Goal: Task Accomplishment & Management: Manage account settings

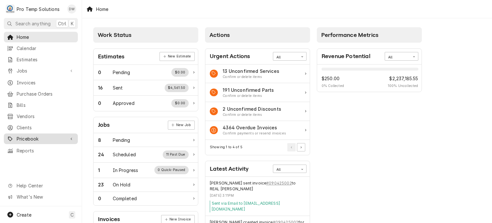
click at [33, 137] on span "Pricebook" at bounding box center [41, 138] width 48 height 7
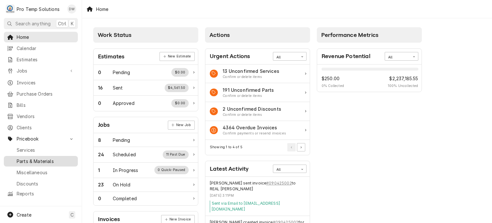
click at [31, 158] on span "Parts & Materials" at bounding box center [46, 161] width 58 height 7
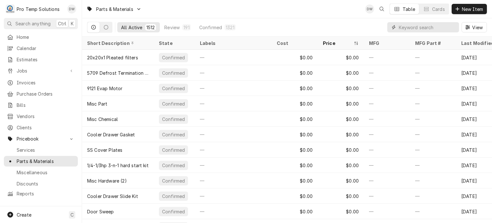
click at [437, 28] on input "Dynamic Content Wrapper" at bounding box center [427, 27] width 57 height 10
paste input "#N7066X"
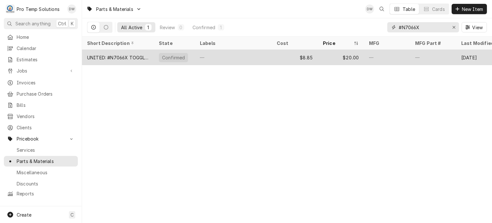
type input "#N7066X"
click at [303, 54] on div "$8.85" at bounding box center [295, 57] width 46 height 15
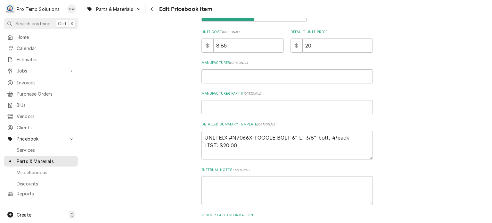
scroll to position [195, 0]
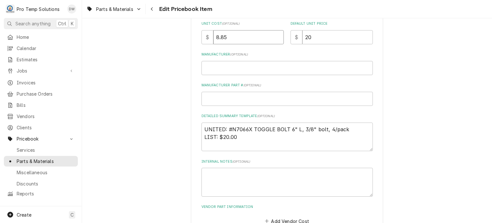
drag, startPoint x: 251, startPoint y: 41, endPoint x: 182, endPoint y: 29, distance: 70.0
click at [182, 29] on div "Use the fields below to edit this PriceBook item. Note that changes made here w…" at bounding box center [287, 55] width 410 height 451
paste input "9.48"
type textarea "x"
type input "9.48"
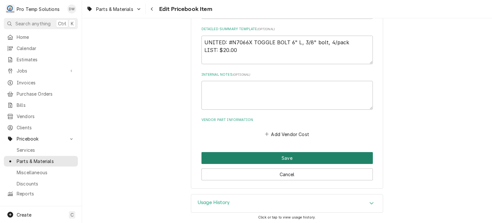
click at [216, 157] on button "Save" at bounding box center [286, 158] width 171 height 12
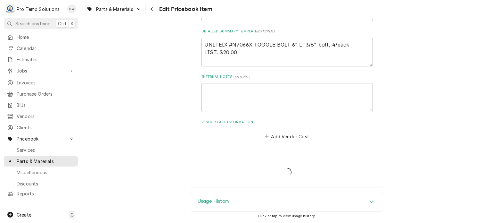
scroll to position [279, 0]
type textarea "x"
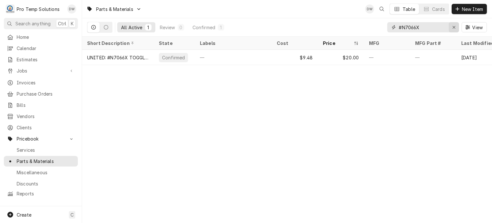
click at [455, 28] on icon "Erase input" at bounding box center [454, 27] width 4 height 4
paste input "#TPLP209MAS1DR6"
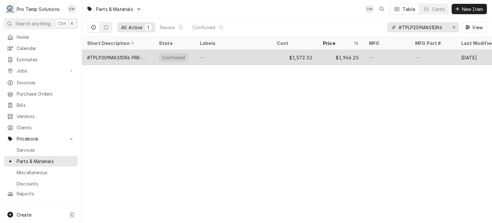
type input "#TPLP209MAS1DR6"
click at [269, 54] on div "—" at bounding box center [233, 57] width 77 height 15
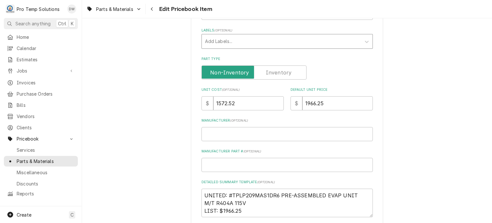
scroll to position [130, 0]
drag, startPoint x: 246, startPoint y: 98, endPoint x: 189, endPoint y: 99, distance: 57.0
click at [189, 99] on div "Use the fields below to edit this PriceBook item. Note that changes made here w…" at bounding box center [287, 120] width 410 height 451
paste input "752.85"
type textarea "x"
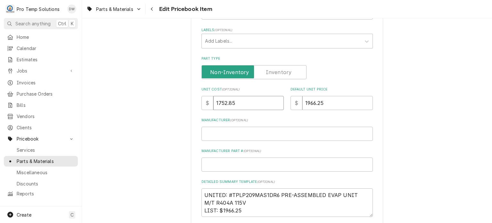
type input "1752.85"
drag, startPoint x: 334, startPoint y: 98, endPoint x: 282, endPoint y: 91, distance: 53.0
click at [282, 91] on div "Unit Cost ( optional ) $ 1752.85 Default Unit Price $ 1966.25" at bounding box center [286, 98] width 171 height 23
paste input "2550"
type textarea "x"
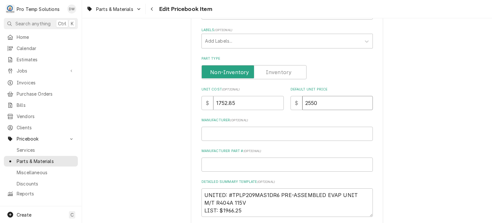
type input "2550"
drag, startPoint x: 222, startPoint y: 209, endPoint x: 254, endPoint y: 210, distance: 32.0
click at [254, 210] on textarea "UNITED: #TPLP209MAS1DR6 PRE-ASSEMBLED EVAP UNIT M/T R404A 115V LIST: $1966.25" at bounding box center [286, 202] width 171 height 29
paste textarea "2,550"
type textarea "x"
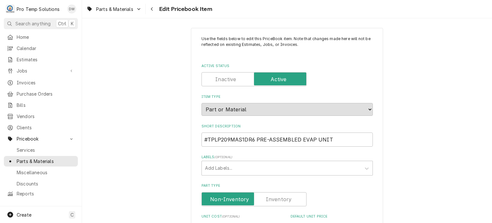
scroll to position [282, 0]
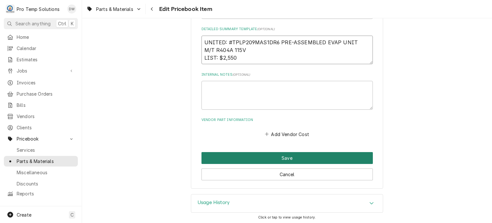
type textarea "UNITED: #TPLP209MAS1DR6 PRE-ASSEMBLED EVAP UNIT M/T R404A 115V LIST: $2,550"
click at [208, 153] on button "Save" at bounding box center [286, 158] width 171 height 12
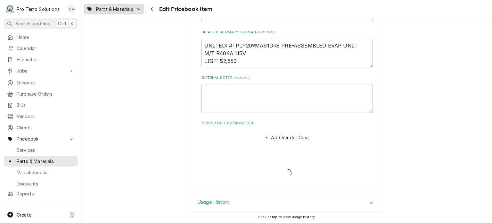
type textarea "x"
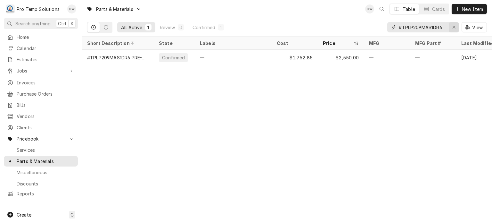
click at [455, 31] on button "Erase input" at bounding box center [454, 27] width 10 height 10
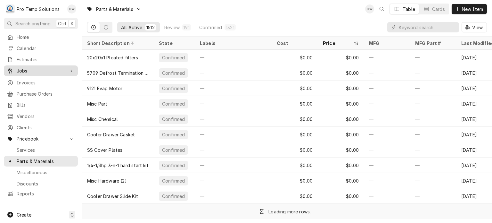
click at [40, 67] on span "Jobs" at bounding box center [41, 70] width 48 height 7
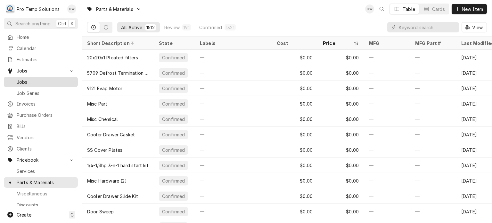
click at [43, 82] on span "Jobs" at bounding box center [46, 81] width 58 height 7
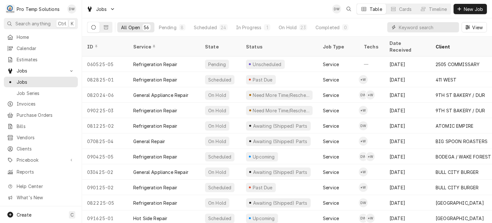
click at [422, 25] on input "Dynamic Content Wrapper" at bounding box center [427, 27] width 57 height 10
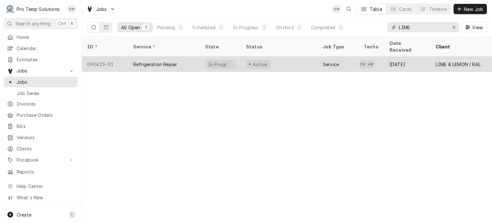
type input "LIME"
click at [268, 57] on div "Active" at bounding box center [279, 63] width 77 height 15
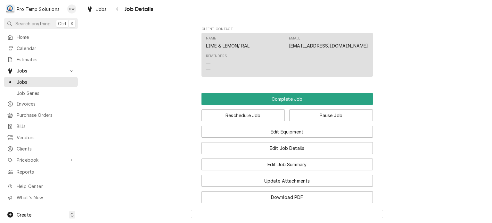
scroll to position [357, 0]
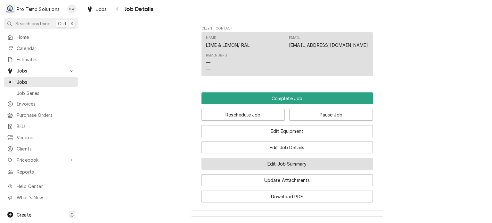
click at [290, 169] on button "Edit Job Summary" at bounding box center [286, 164] width 171 height 12
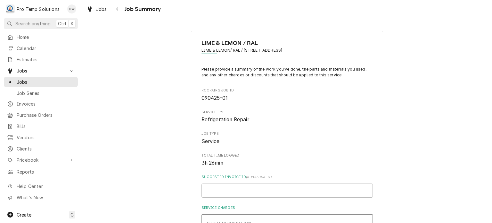
type textarea "x"
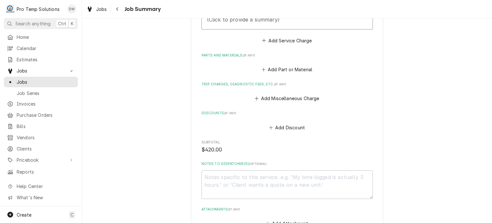
scroll to position [277, 0]
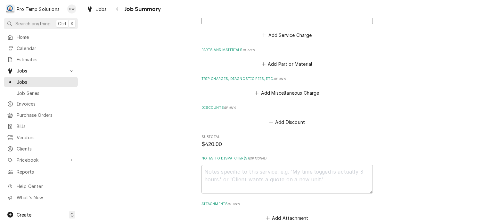
click at [279, 69] on div "Please provide a summary of the work you've done, the parts and materials you u…" at bounding box center [286, 6] width 171 height 433
click at [279, 64] on button "Add Part or Material" at bounding box center [286, 63] width 53 height 9
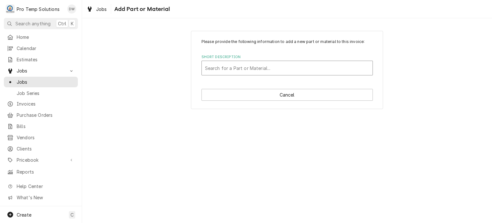
click at [253, 64] on div "Short Description" at bounding box center [287, 68] width 164 height 12
type input "N7066X"
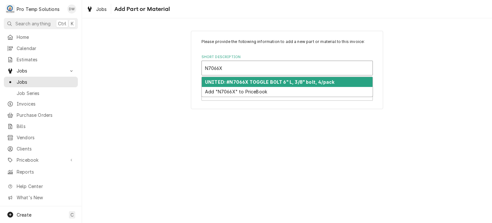
click at [251, 79] on strong "UNITED: #N7066X TOGGLE BOLT 6" L, 3/8" bolt, 4/pack" at bounding box center [269, 81] width 129 height 5
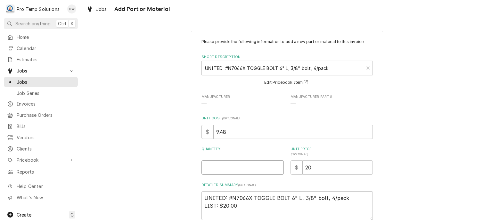
click at [236, 163] on input "Quantity" at bounding box center [242, 167] width 82 height 14
type textarea "x"
type input "1"
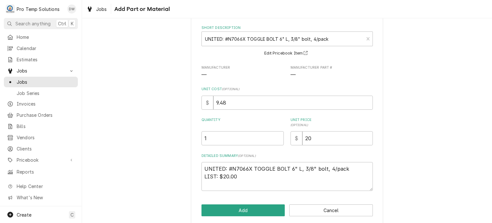
scroll to position [36, 0]
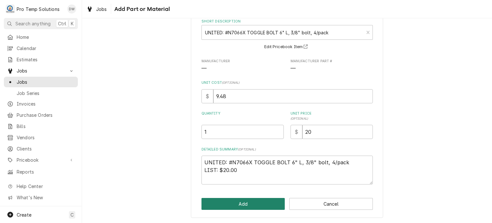
click at [229, 198] on button "Add" at bounding box center [243, 204] width 84 height 12
type textarea "x"
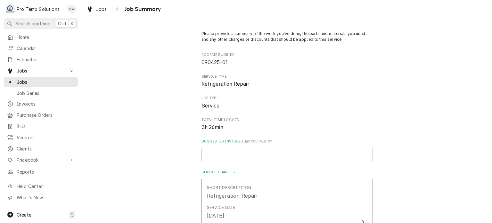
scroll to position [277, 0]
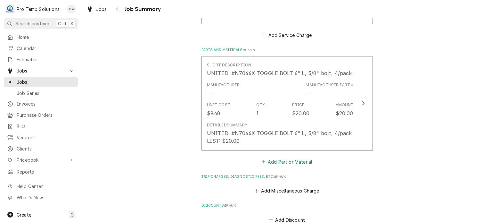
click at [289, 157] on button "Add Part or Material" at bounding box center [286, 161] width 53 height 9
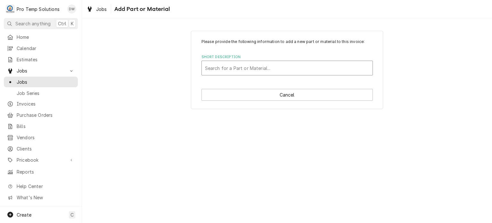
click at [224, 64] on div "Short Description" at bounding box center [287, 68] width 164 height 12
type input "N"
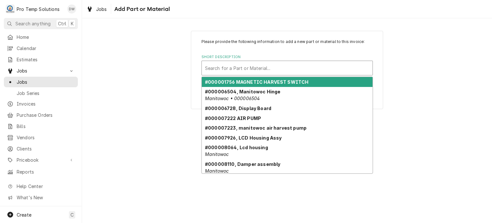
paste input "2,550"
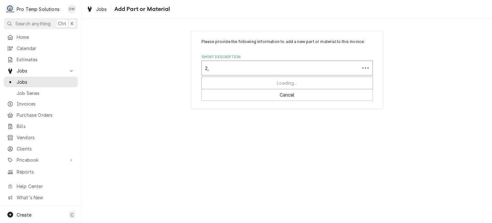
type input "2"
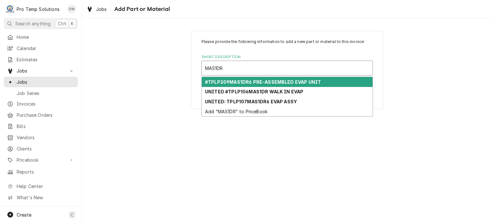
type input "MAS1DR6"
click at [277, 82] on strong "#TPLP209MAS1DR6 PRE-ASSEMBLED EVAP UNIT" at bounding box center [263, 81] width 116 height 5
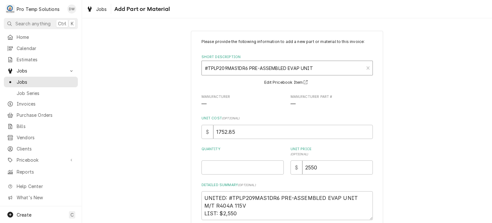
click at [246, 66] on div "Short Description" at bounding box center [283, 68] width 156 height 12
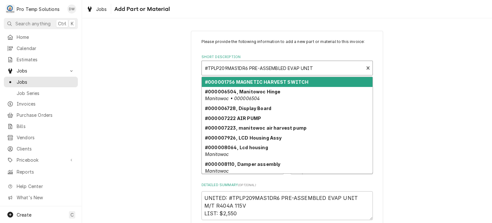
click at [434, 133] on div "Please provide the following information to add a new part or material to this …" at bounding box center [287, 142] width 410 height 234
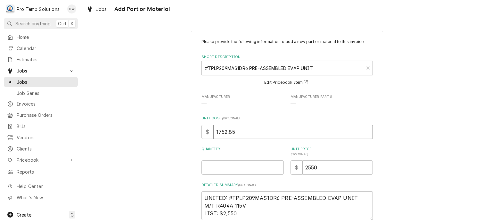
click at [265, 128] on input "1752.85" at bounding box center [292, 132] width 159 height 14
click at [213, 162] on input "Quantity" at bounding box center [242, 167] width 82 height 14
type textarea "x"
type input "1"
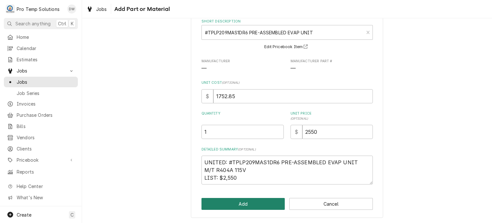
click at [210, 201] on button "Add" at bounding box center [243, 204] width 84 height 12
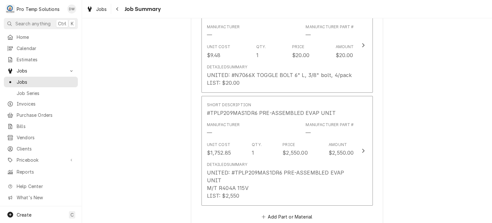
scroll to position [585, 0]
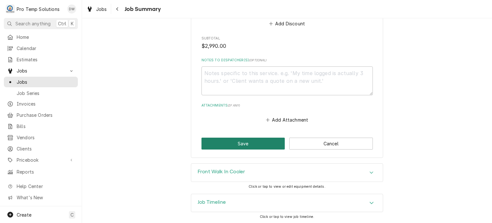
click at [233, 144] on button "Save" at bounding box center [243, 143] width 84 height 12
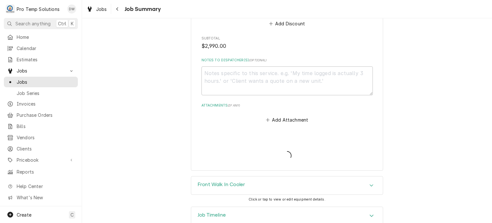
type textarea "x"
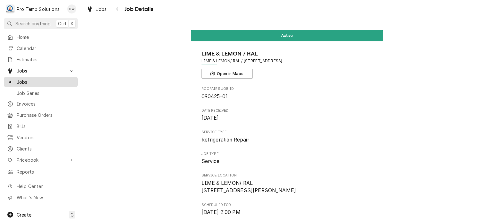
click at [55, 77] on link "Jobs" at bounding box center [41, 82] width 74 height 11
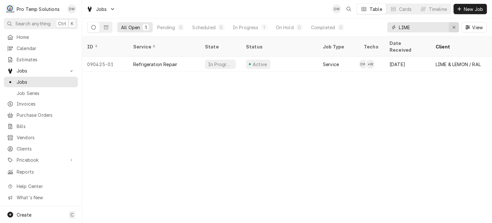
click at [453, 28] on icon "Erase input" at bounding box center [454, 27] width 4 height 4
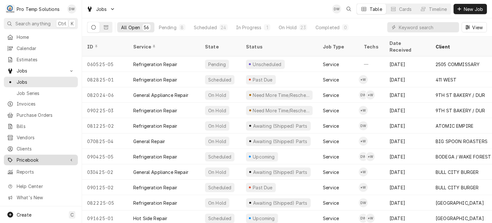
click at [24, 156] on span "Pricebook" at bounding box center [41, 159] width 48 height 7
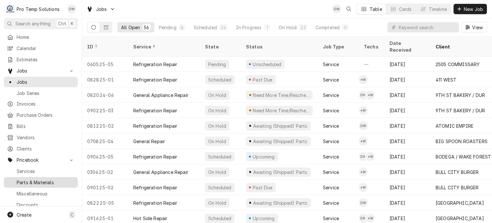
click at [36, 179] on span "Parts & Materials" at bounding box center [46, 182] width 58 height 7
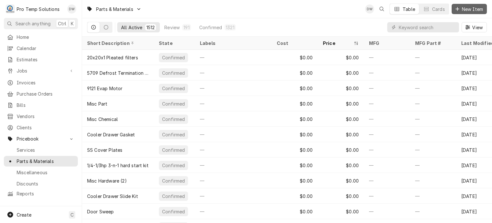
click at [480, 8] on span "New Item" at bounding box center [472, 9] width 24 height 7
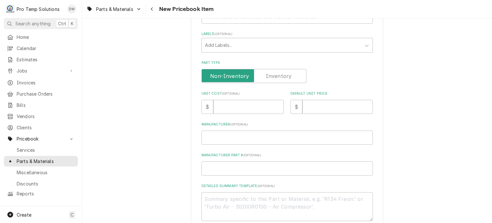
scroll to position [123, 0]
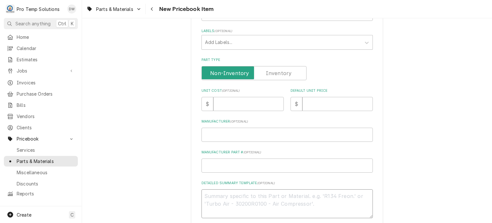
click at [230, 206] on textarea "Detailed Summary Template ( optional )" at bounding box center [286, 203] width 171 height 29
paste textarea "PT #TRBA30251M0105 DOOR SPRING LIST $60.00"
type textarea "x"
type textarea "PT #TRBA30251M0105 DOOR SPRING LIST $60.00"
type textarea "x"
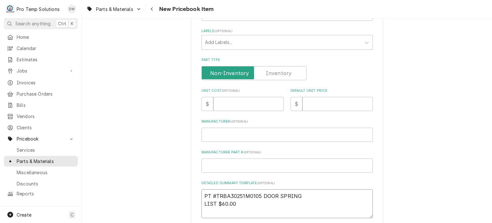
drag, startPoint x: 238, startPoint y: 201, endPoint x: 221, endPoint y: 199, distance: 17.1
click at [221, 199] on textarea "PT #TRBA30251M0105 DOOR SPRING LIST $60.00" at bounding box center [286, 203] width 171 height 29
type textarea "PT #TRBA30251M0105 DOOR SPRING LIST $60.00"
click at [318, 101] on input "Default Unit Price" at bounding box center [337, 104] width 70 height 14
paste input "60.00"
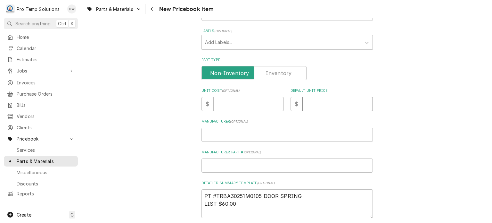
type textarea "x"
type input "60.00"
click at [243, 110] on input "Unit Cost ( optional )" at bounding box center [248, 104] width 70 height 14
type textarea "x"
type input "4"
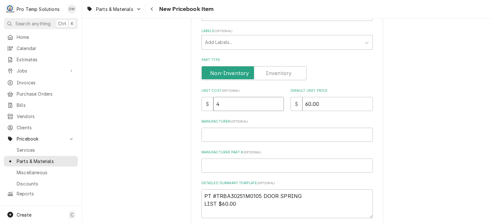
type textarea "x"
type input "45"
type textarea "x"
type input "45.0"
type textarea "x"
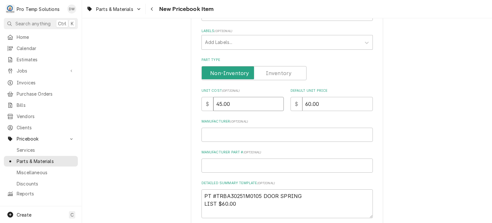
type input "45.00"
drag, startPoint x: 316, startPoint y: 196, endPoint x: 196, endPoint y: 166, distance: 123.8
click at [196, 166] on div "Please provide the following information to create a PriceBook item. Active Sta…" at bounding box center [287, 117] width 192 height 418
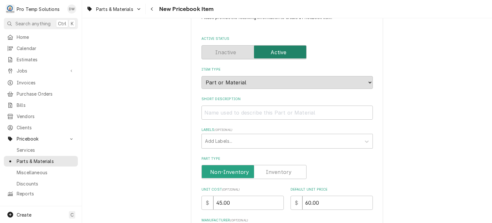
scroll to position [24, 0]
click at [221, 113] on input "Short Description" at bounding box center [286, 112] width 171 height 14
paste input "PT #TRBA30251M0105 DOOR SPRING"
type textarea "x"
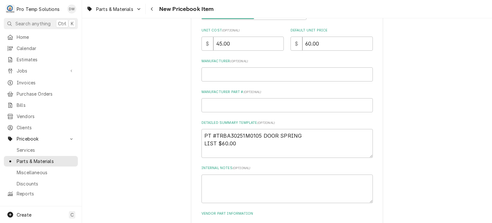
scroll to position [230, 0]
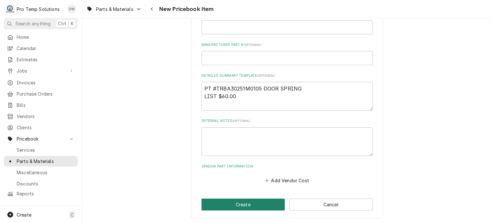
type input "PT #TRBA30251M0105 DOOR SPRING"
click at [225, 203] on button "Create" at bounding box center [243, 204] width 84 height 12
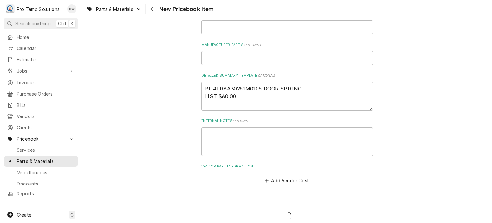
type textarea "x"
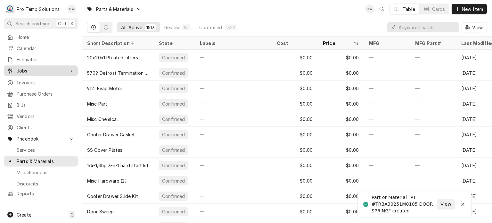
click at [48, 68] on span "Jobs" at bounding box center [41, 70] width 48 height 7
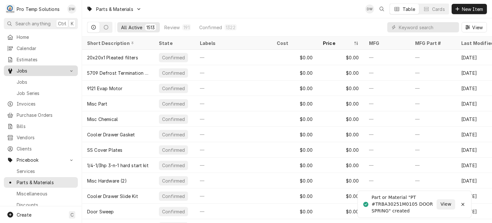
click at [45, 71] on span "Jobs" at bounding box center [41, 70] width 48 height 7
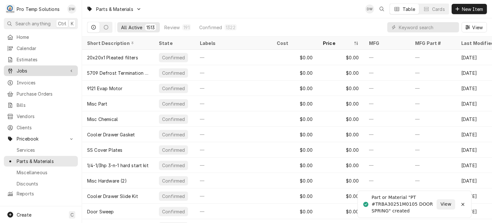
click at [46, 68] on span "Jobs" at bounding box center [41, 70] width 48 height 7
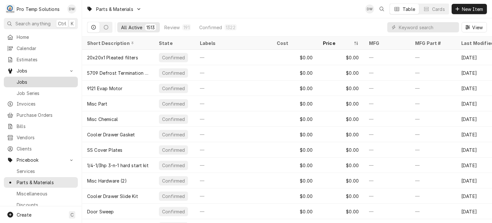
click at [41, 80] on span "Jobs" at bounding box center [46, 81] width 58 height 7
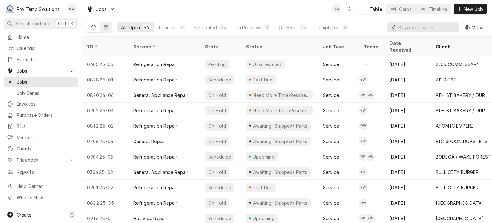
click at [408, 26] on input "Dynamic Content Wrapper" at bounding box center [427, 27] width 57 height 10
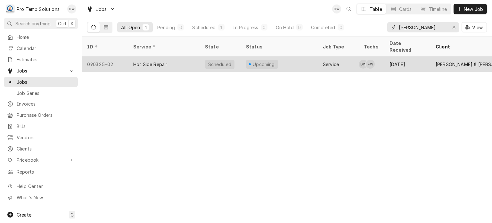
type input "PARKER"
click at [161, 61] on div "Hot Side Repair" at bounding box center [150, 64] width 34 height 7
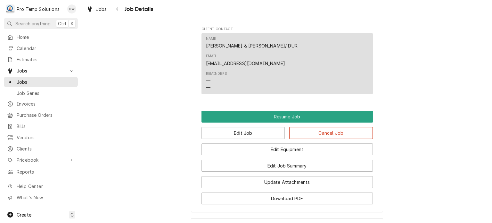
scroll to position [586, 0]
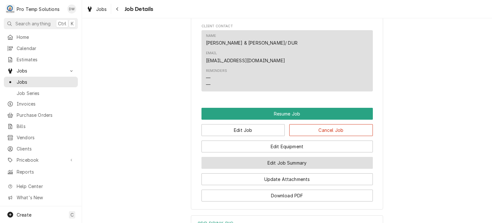
click at [247, 157] on button "Edit Job Summary" at bounding box center [286, 163] width 171 height 12
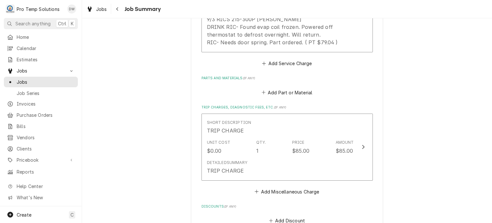
scroll to position [372, 0]
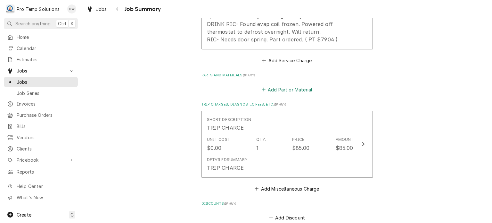
click at [288, 92] on button "Add Part or Material" at bounding box center [286, 89] width 53 height 9
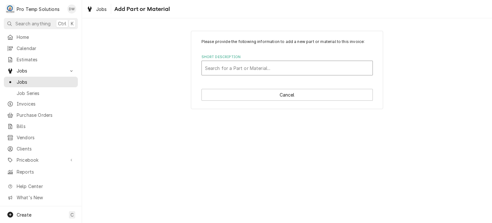
click at [280, 70] on div "Short Description" at bounding box center [287, 68] width 164 height 12
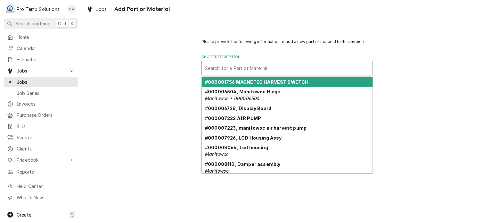
paste input "PT #TRBA30251M0105 DOOR SPRING"
type input "PT #TRBA30251M0105 DOOR SPRING"
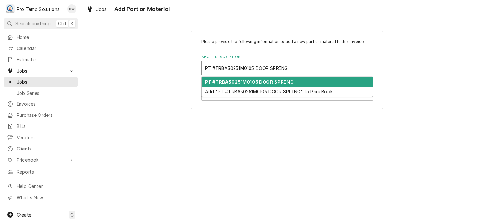
click at [276, 79] on strong "PT #TRBA30251M0105 DOOR SPRING" at bounding box center [249, 81] width 89 height 5
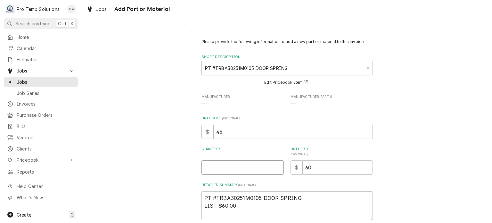
click at [235, 164] on input "Quantity" at bounding box center [242, 167] width 82 height 14
type textarea "x"
type input "1"
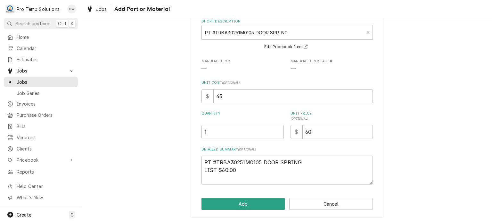
scroll to position [35, 0]
click at [220, 207] on button "Add" at bounding box center [243, 204] width 84 height 12
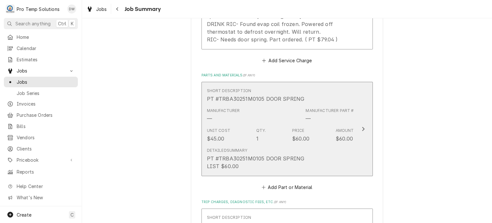
scroll to position [693, 0]
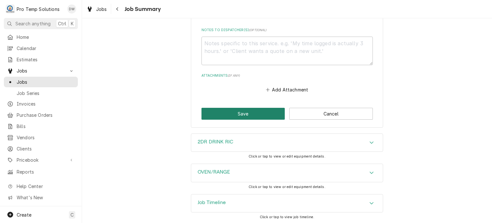
click at [203, 112] on button "Save" at bounding box center [243, 114] width 84 height 12
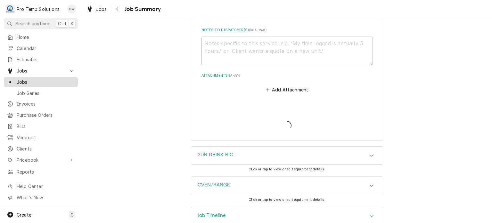
type textarea "x"
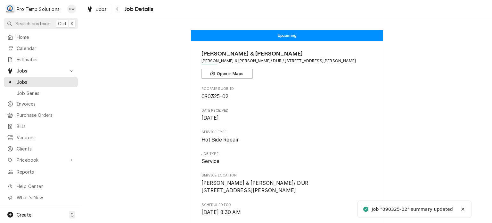
click at [54, 78] on span "Jobs" at bounding box center [46, 81] width 58 height 7
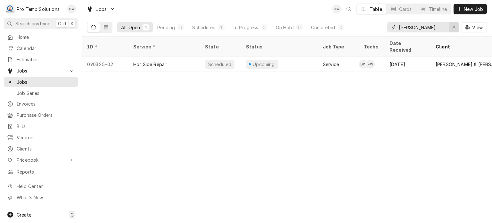
click at [451, 25] on div "Erase input" at bounding box center [453, 27] width 6 height 6
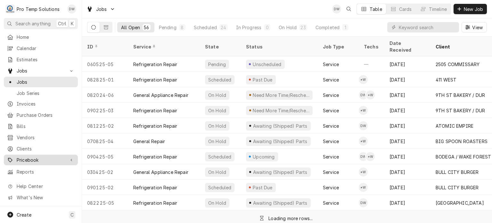
click at [14, 158] on div "Pricebook" at bounding box center [36, 159] width 58 height 7
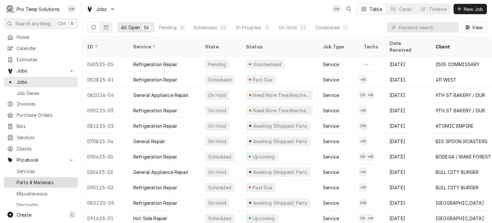
click at [26, 179] on span "Parts & Materials" at bounding box center [46, 182] width 58 height 7
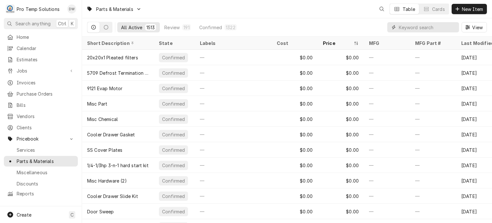
click at [409, 31] on input "Dynamic Content Wrapper" at bounding box center [427, 27] width 57 height 10
paste input "TRBAZ673101000"
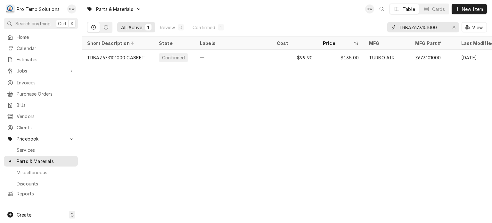
type input "TRBAZ673101000"
click at [454, 28] on icon "Erase input" at bounding box center [453, 27] width 3 height 3
paste input "NOR146586"
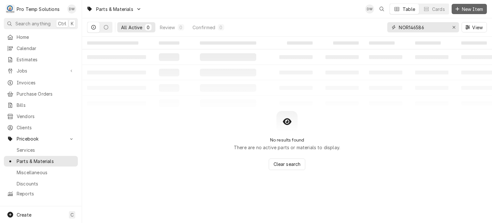
type input "NOR146586"
click at [467, 9] on span "New Item" at bounding box center [472, 9] width 24 height 7
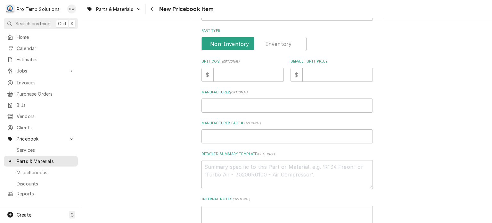
scroll to position [153, 0]
click at [267, 168] on textarea "Detailed Summary Template ( optional )" at bounding box center [286, 172] width 171 height 29
paste textarea "PT# NOR146586 NORLAKE 24.5 X 25.75 LT DOOR GASKET LIST: $110.00"
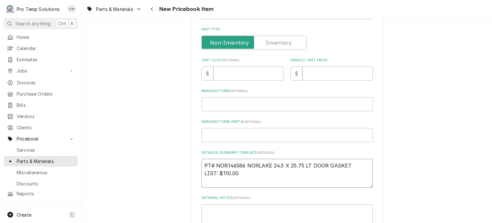
type textarea "x"
type textarea "PT# NOR146586 NORLAKE 24.5 X 25.75 LT DOOR GASKET LIST: $110.00"
type textarea "x"
drag, startPoint x: 222, startPoint y: 172, endPoint x: 243, endPoint y: 172, distance: 21.5
click at [243, 172] on textarea "PT# NOR146586 NORLAKE 24.5 X 25.75 LT DOOR GASKET LIST: $110.00" at bounding box center [286, 172] width 171 height 29
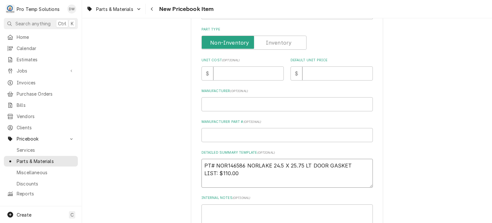
type textarea "PT# NOR146586 NORLAKE 24.5 X 25.75 LT DOOR GASKET LIST: $110.00"
click at [317, 78] on input "Default Unit Price" at bounding box center [337, 73] width 70 height 14
paste input "110.00"
type textarea "x"
type input "110.00"
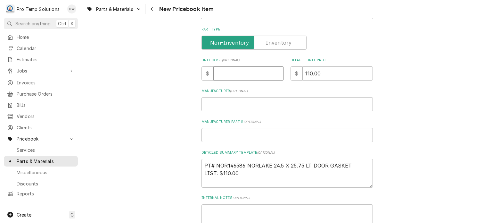
click at [247, 73] on input "Unit Cost ( optional )" at bounding box center [248, 73] width 70 height 14
type textarea "x"
type input "6"
type textarea "x"
type input "65"
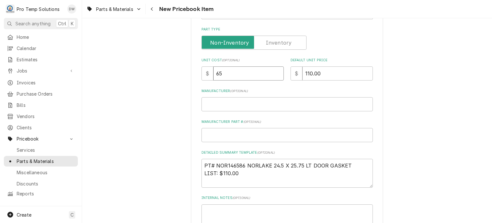
type textarea "x"
type input "65.1"
type textarea "x"
type input "65.14"
drag, startPoint x: 204, startPoint y: 159, endPoint x: 245, endPoint y: 154, distance: 40.9
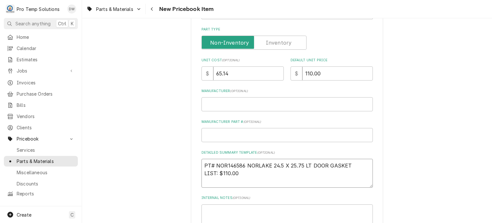
click at [245, 154] on div "Detailed Summary Template ( optional ) PT# NOR146586 NORLAKE 24.5 X 25.75 LT DO…" at bounding box center [286, 168] width 171 height 37
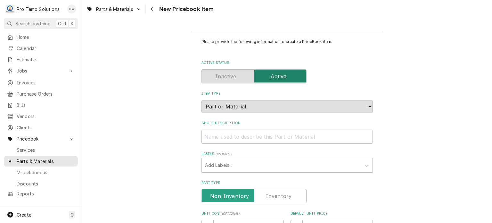
scroll to position [0, 0]
click at [239, 139] on input "Short Description" at bounding box center [286, 136] width 171 height 14
paste input "PT# NOR146586"
type textarea "x"
type input "PT# NOR146586"
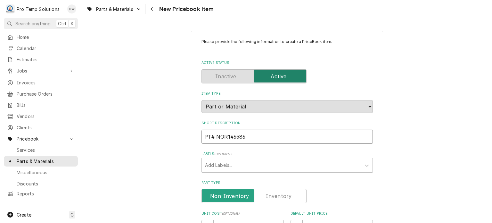
type textarea "x"
type input "PT# NOR146586"
type textarea "x"
type input "PT# NOR146586 D"
type textarea "x"
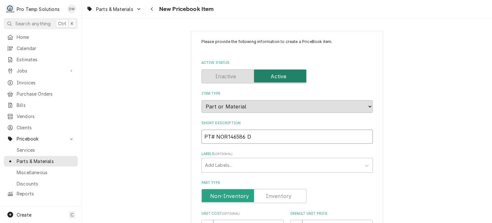
type input "PT# NOR146586 DO"
type textarea "x"
type input "PT# NOR146586 DOO"
type textarea "x"
type input "PT# NOR146586 DOOR"
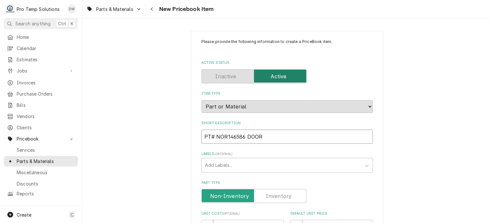
type textarea "x"
type input "PT# NOR146586 DOOR G"
type textarea "x"
type input "PT# NOR146586 DOOR GA"
type textarea "x"
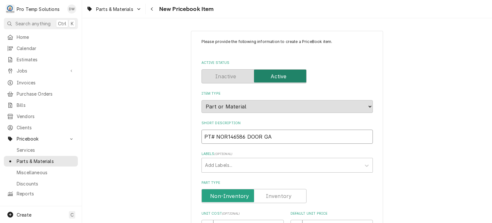
type input "PT# NOR146586 DOOR GAS"
type textarea "x"
type input "PT# NOR146586 DOOR GASK"
type textarea "x"
type input "PT# NOR146586 DOOR GASKE"
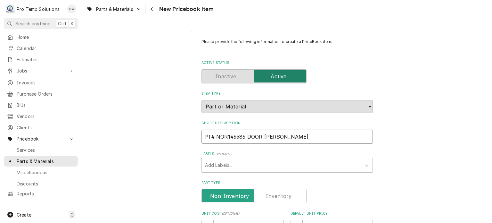
type textarea "x"
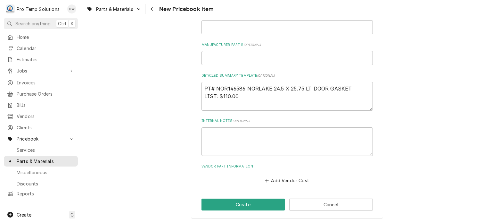
scroll to position [230, 0]
type input "PT# NOR146586 DOOR GASKET"
click at [227, 200] on button "Create" at bounding box center [243, 204] width 84 height 12
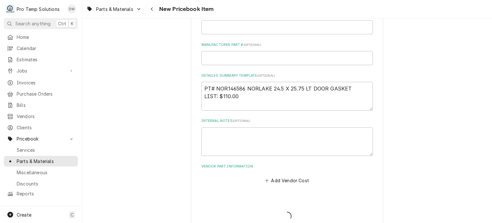
type textarea "x"
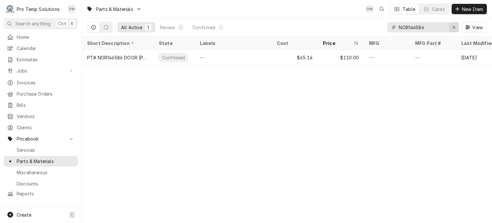
click at [454, 22] on button "Erase input" at bounding box center [454, 27] width 10 height 10
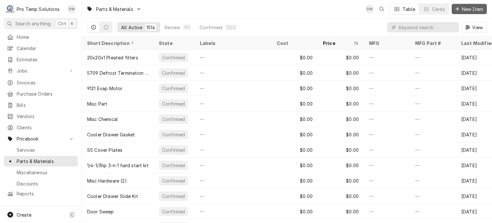
click at [473, 7] on span "New Item" at bounding box center [472, 9] width 24 height 7
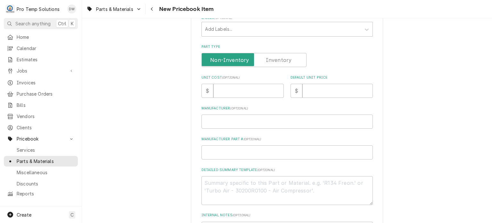
scroll to position [150, 0]
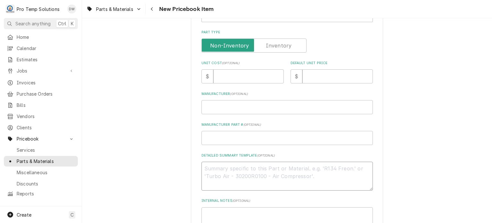
click at [257, 181] on textarea "Detailed Summary Template ( optional )" at bounding box center [286, 175] width 171 height 29
paste textarea "PT #JAC06401-004-76-15 I/O Module, Dishstar/Delta LIST: $895.00"
type textarea "x"
type textarea "PT #JAC06401-004-76-15 I/O Module, Dishstar/Delta LIST: $895.00"
type textarea "x"
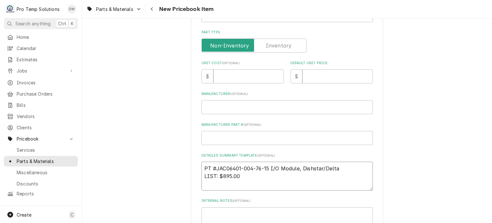
drag, startPoint x: 204, startPoint y: 166, endPoint x: 267, endPoint y: 162, distance: 63.8
click at [267, 162] on textarea "PT #JAC06401-004-76-15 I/O Module, Dishstar/Delta LIST: $895.00" at bounding box center [286, 175] width 171 height 29
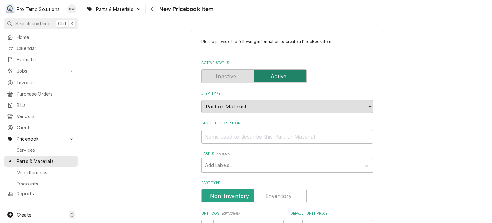
type textarea "PT #JAC06401-004-76-15 I/O Module, Dishstar/Delta LIST: $895.00"
click at [264, 126] on div "Short Description" at bounding box center [286, 131] width 171 height 23
click at [263, 130] on input "Short Description" at bounding box center [286, 136] width 171 height 14
paste input "PT #JAC06401-004-76-15"
type textarea "x"
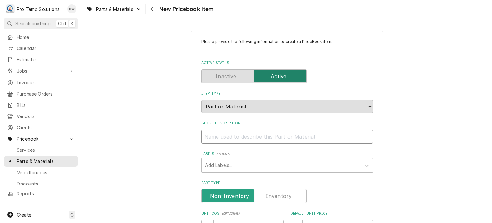
type input "PT #JAC06401-004-76-15"
type textarea "x"
type input "PT #JAC06401-004-76-15"
type textarea "x"
type input "PT #JAC06401-004-76-15 D"
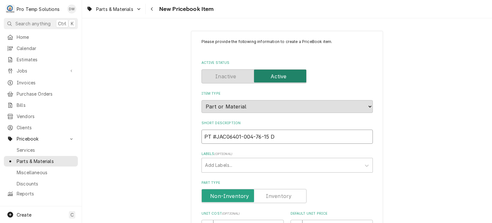
type textarea "x"
type input "PT #JAC06401-004-76-15 D/"
type textarea "x"
type input "PT #JAC06401-004-76-15 D/W"
type textarea "x"
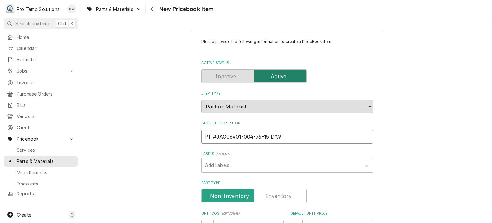
type input "PT #JAC06401-004-76-15 D/W"
type textarea "x"
type input "PT #JAC06401-004-76-15 D/W MO"
type textarea "x"
type input "PT #JAC06401-004-76-15 D/W MOD"
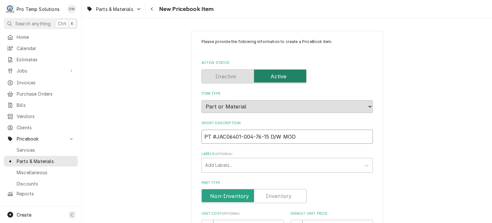
type textarea "x"
type input "PT #JAC06401-004-76-15 D/W MODU"
type textarea "x"
type input "PT #JAC06401-004-76-15 D/W MODUL"
type textarea "x"
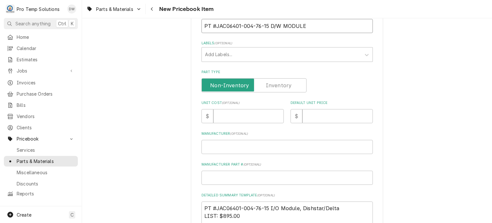
scroll to position [110, 0]
type input "PT #JAC06401-004-76-15 D/W MODULE"
drag, startPoint x: 222, startPoint y: 213, endPoint x: 252, endPoint y: 211, distance: 30.2
click at [252, 211] on textarea "PT #JAC06401-004-76-15 I/O Module, Dishstar/Delta LIST: $895.00" at bounding box center [286, 215] width 171 height 29
click at [317, 122] on input "Default Unit Price" at bounding box center [337, 116] width 70 height 14
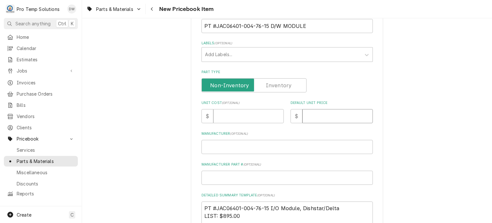
paste input "895.00"
type textarea "x"
type input "895.00"
click at [244, 118] on input "Unit Cost ( optional )" at bounding box center [248, 116] width 70 height 14
paste input "606.46"
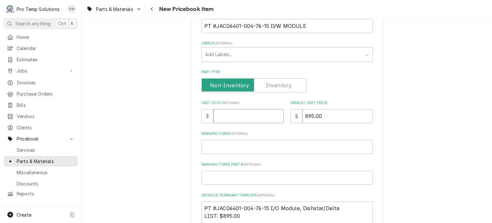
type textarea "x"
type input "606.46"
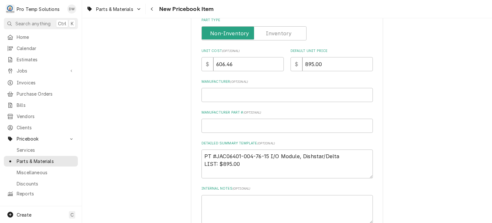
scroll to position [230, 0]
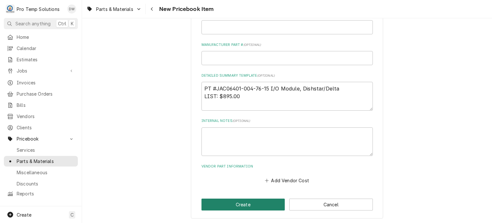
click at [207, 201] on button "Create" at bounding box center [243, 204] width 84 height 12
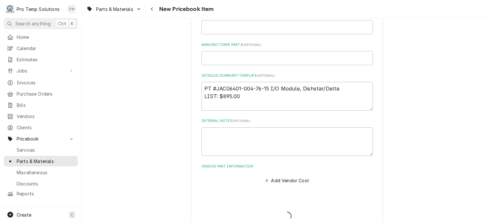
type textarea "x"
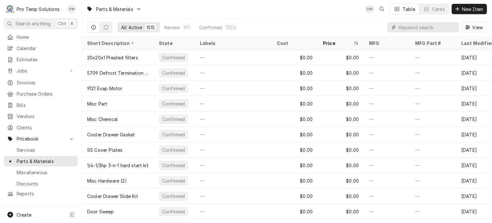
click at [427, 24] on input "Dynamic Content Wrapper" at bounding box center [427, 27] width 57 height 10
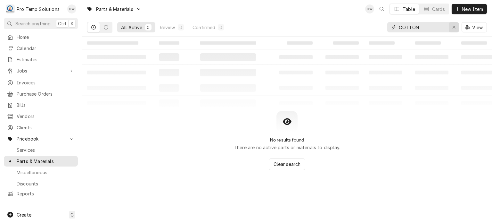
type input "COTTON"
click at [452, 24] on div "Erase input" at bounding box center [453, 27] width 6 height 6
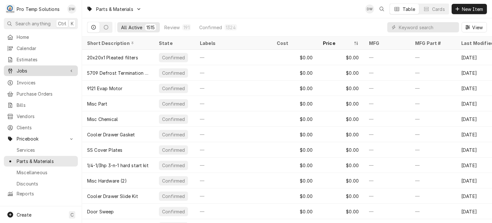
click at [20, 73] on link "Jobs" at bounding box center [41, 70] width 74 height 11
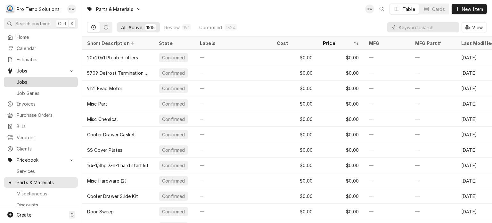
click at [22, 81] on span "Jobs" at bounding box center [46, 81] width 58 height 7
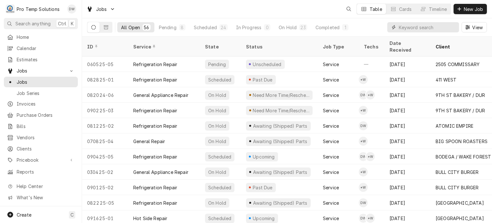
click at [440, 28] on input "Dynamic Content Wrapper" at bounding box center [427, 27] width 57 height 10
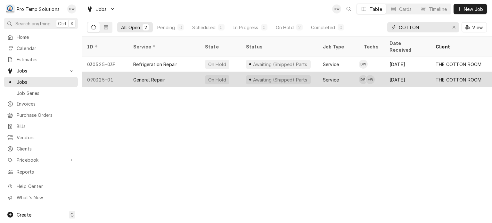
type input "COTTON"
click at [99, 73] on div "090325-01" at bounding box center [105, 79] width 46 height 15
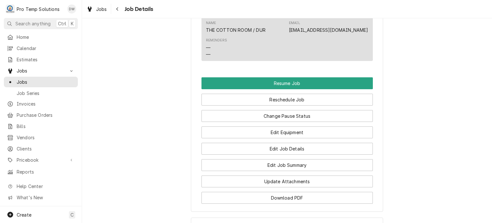
scroll to position [515, 0]
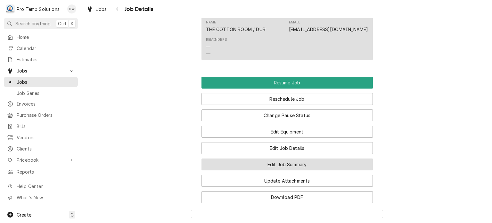
click at [242, 166] on button "Edit Job Summary" at bounding box center [286, 164] width 171 height 12
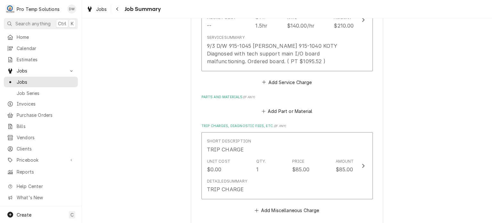
scroll to position [259, 0]
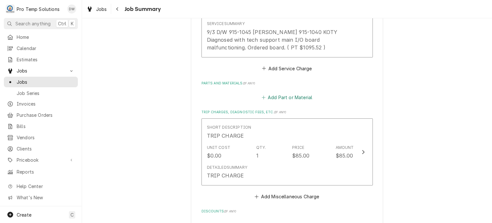
click at [291, 100] on button "Add Part or Material" at bounding box center [286, 97] width 53 height 9
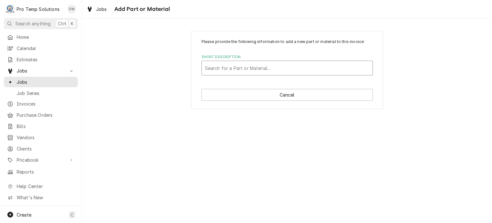
click at [247, 67] on div "Short Description" at bounding box center [287, 68] width 164 height 12
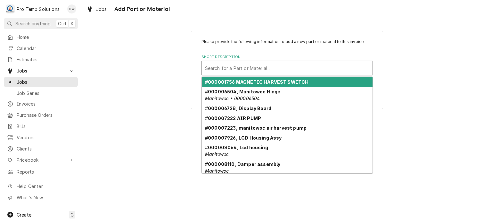
paste input "606.46"
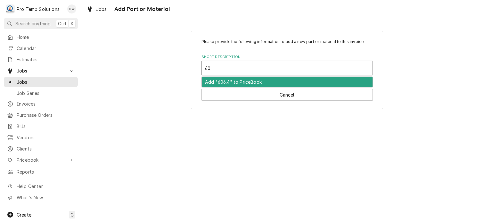
type input "6"
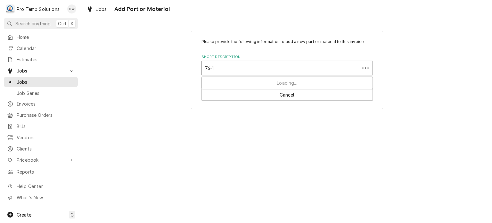
type input "76-15"
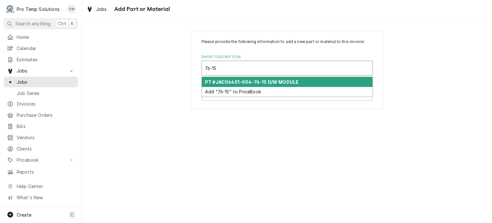
click at [274, 84] on div "PT #JAC06401-004-76-15 D/W MODULE" at bounding box center [287, 82] width 171 height 10
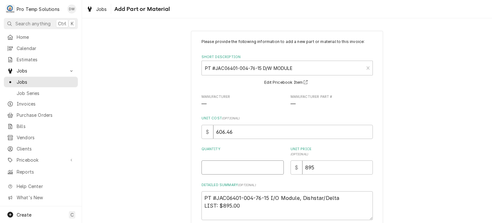
click at [242, 169] on input "Quantity" at bounding box center [242, 167] width 82 height 14
type textarea "x"
type input "1"
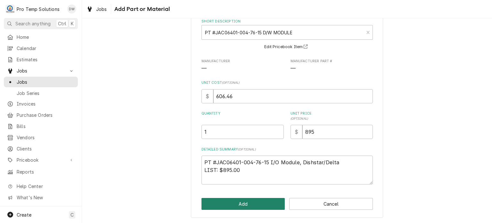
click at [233, 204] on button "Add" at bounding box center [243, 204] width 84 height 12
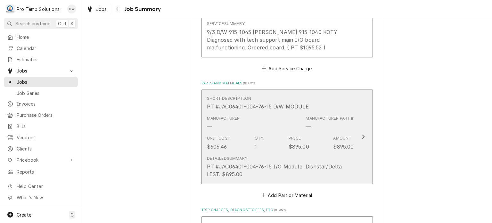
scroll to position [557, 0]
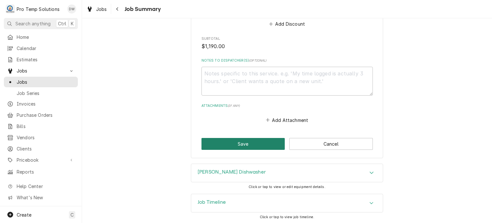
click at [235, 145] on button "Save" at bounding box center [243, 144] width 84 height 12
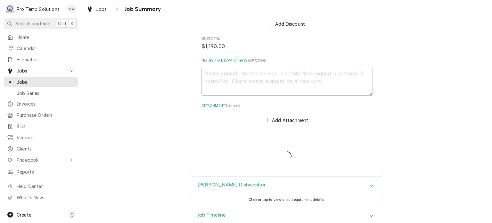
type textarea "x"
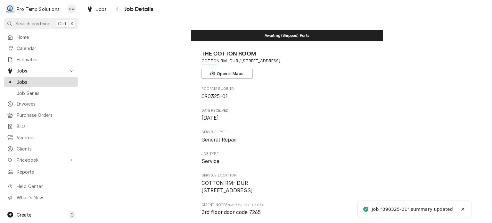
click at [52, 78] on span "Jobs" at bounding box center [46, 81] width 58 height 7
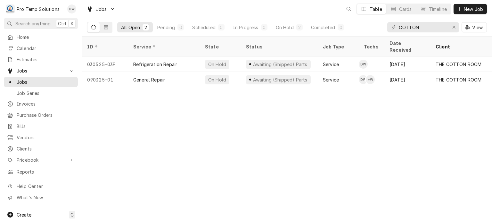
click at [447, 26] on div "COTTON" at bounding box center [423, 27] width 72 height 10
click at [458, 25] on button "Erase input" at bounding box center [454, 27] width 10 height 10
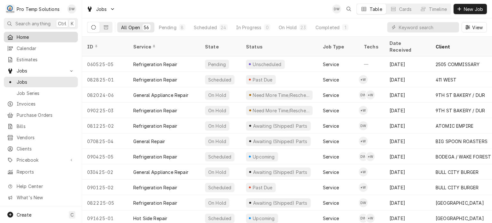
click at [26, 37] on span "Home" at bounding box center [46, 37] width 58 height 7
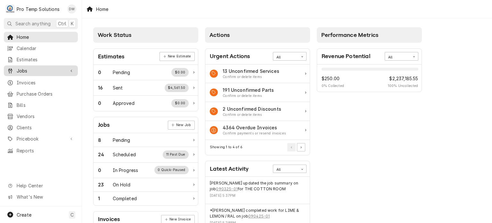
click at [46, 65] on link "Jobs" at bounding box center [41, 70] width 74 height 11
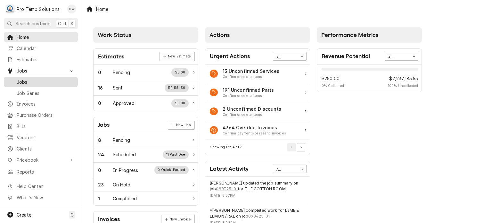
click at [44, 80] on span "Jobs" at bounding box center [46, 81] width 58 height 7
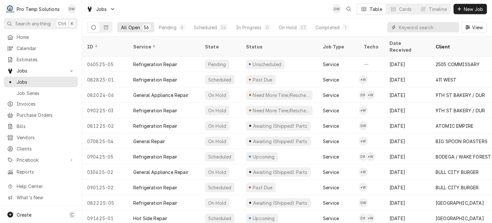
click at [416, 25] on input "Dynamic Content Wrapper" at bounding box center [427, 27] width 57 height 10
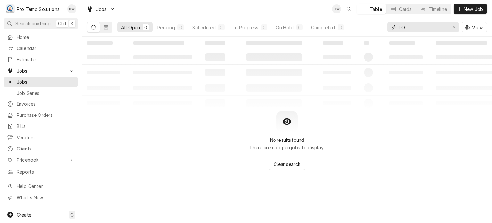
type input "L"
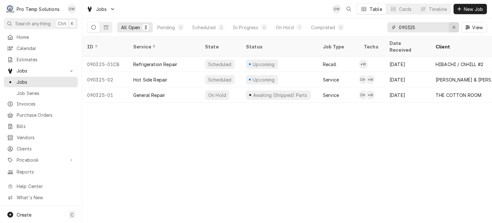
type input "090325"
click at [450, 27] on div "Erase input" at bounding box center [453, 27] width 6 height 6
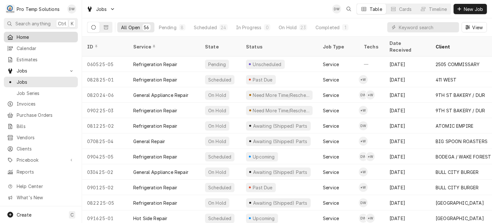
click at [39, 34] on span "Home" at bounding box center [46, 37] width 58 height 7
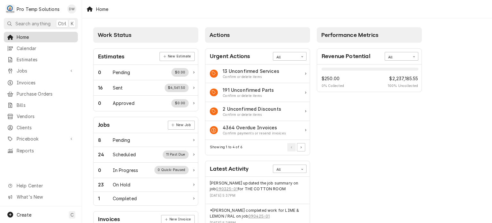
click at [26, 35] on span "Home" at bounding box center [46, 37] width 58 height 7
click at [36, 63] on div "Home Calendar Estimates Jobs Jobs Job Series Invoices Purchase Orders Bills Ven…" at bounding box center [41, 94] width 82 height 124
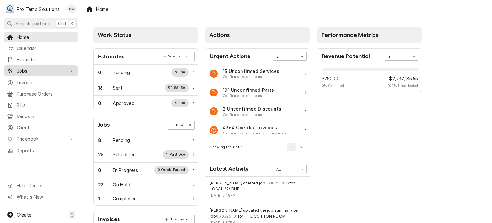
click at [35, 67] on span "Jobs" at bounding box center [41, 70] width 48 height 7
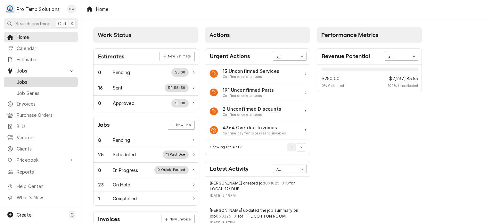
click at [37, 83] on link "Jobs" at bounding box center [41, 82] width 74 height 11
click at [61, 79] on span "Jobs" at bounding box center [46, 81] width 58 height 7
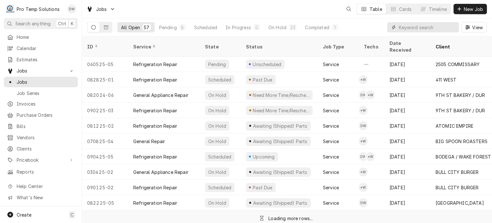
click at [424, 27] on input "Dynamic Content Wrapper" at bounding box center [427, 27] width 57 height 10
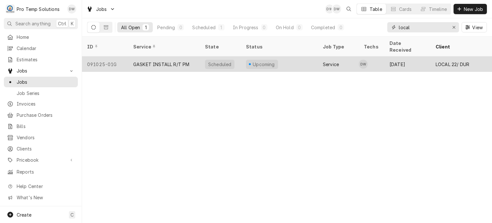
type input "local"
click at [220, 61] on div "Scheduled" at bounding box center [219, 64] width 24 height 7
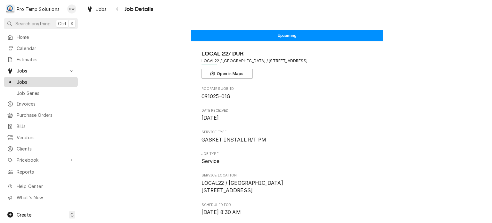
click at [20, 78] on span "Jobs" at bounding box center [46, 81] width 58 height 7
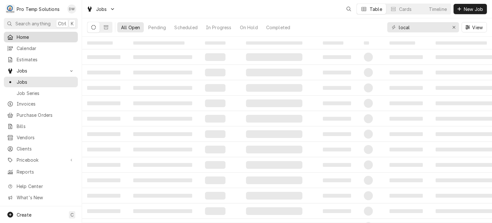
click at [16, 36] on div "Home" at bounding box center [41, 37] width 68 height 7
